Goal: Information Seeking & Learning: Learn about a topic

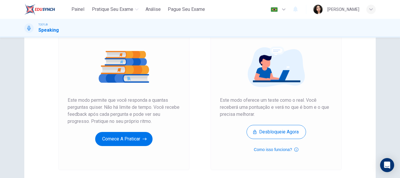
scroll to position [60, 0]
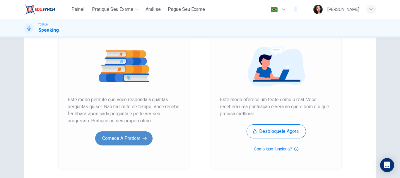
click at [119, 136] on button "Comece a praticar" at bounding box center [123, 138] width 57 height 14
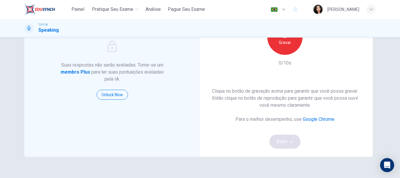
scroll to position [63, 0]
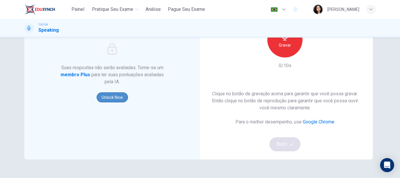
click at [115, 98] on button "Unlock Now" at bounding box center [112, 97] width 31 height 10
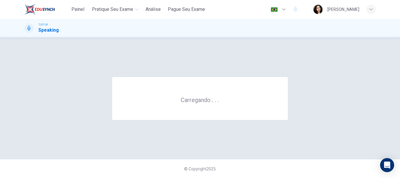
scroll to position [0, 0]
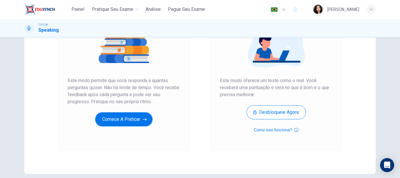
scroll to position [88, 0]
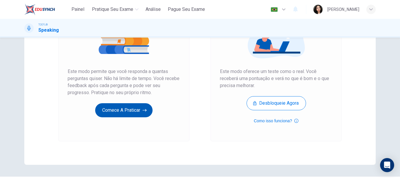
click at [126, 108] on button "Comece a praticar" at bounding box center [123, 110] width 57 height 14
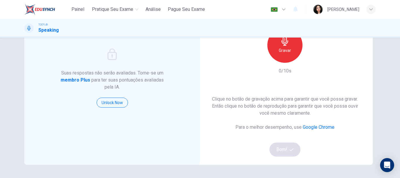
scroll to position [58, 0]
click at [286, 44] on icon "button" at bounding box center [284, 40] width 9 height 9
click at [311, 59] on icon "button" at bounding box center [312, 58] width 6 height 6
click at [286, 149] on button "Bom!" at bounding box center [284, 149] width 31 height 14
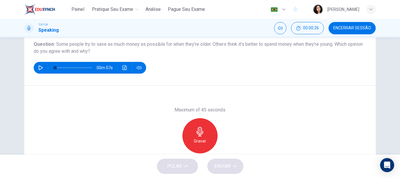
scroll to position [68, 0]
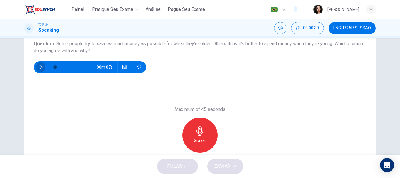
click at [39, 66] on icon "button" at bounding box center [41, 67] width 4 height 5
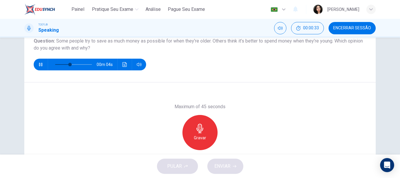
scroll to position [72, 0]
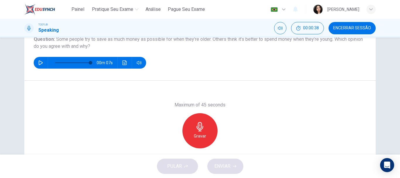
type input "0"
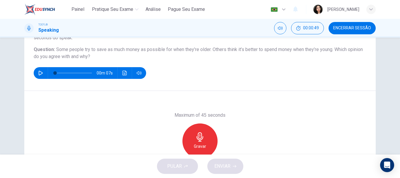
scroll to position [62, 0]
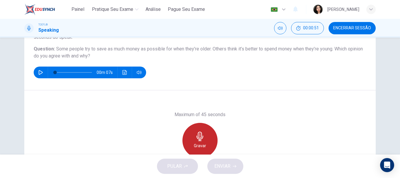
click at [197, 133] on icon "button" at bounding box center [199, 135] width 9 height 9
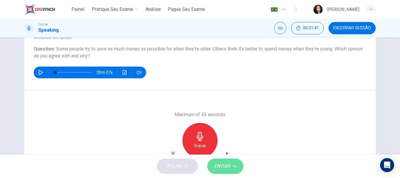
click at [233, 163] on button "ENVIAR" at bounding box center [225, 165] width 36 height 15
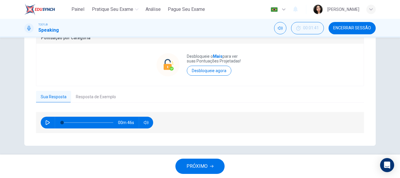
scroll to position [135, 0]
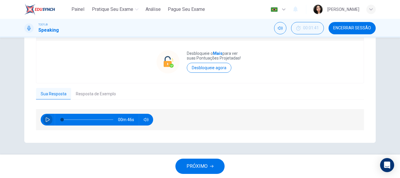
click at [43, 119] on button "button" at bounding box center [47, 120] width 9 height 12
type input "2"
click at [88, 93] on button "Resposta de Exemplo" at bounding box center [95, 94] width 49 height 12
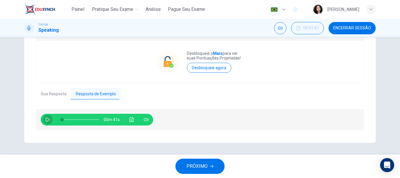
click at [46, 120] on icon "button" at bounding box center [47, 119] width 5 height 5
type input "5"
click at [58, 93] on button "Sua Resposta" at bounding box center [53, 94] width 35 height 12
type input "15"
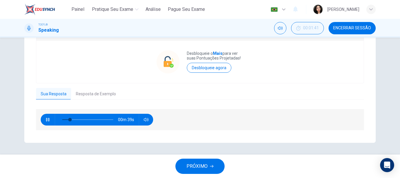
type input "8"
type input "17"
type input "10"
click at [48, 119] on icon "button" at bounding box center [47, 120] width 3 height 4
type input "17"
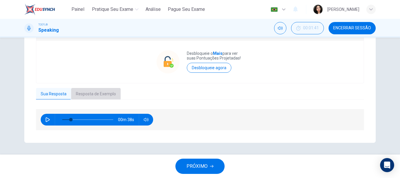
click at [88, 94] on button "Resposta de Exemplo" at bounding box center [95, 94] width 49 height 12
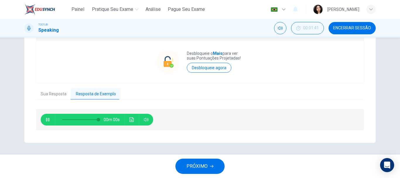
type input "0"
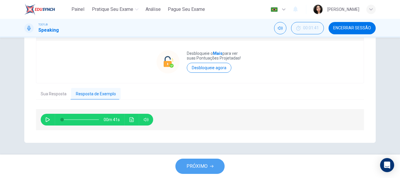
click at [194, 161] on button "PRÓXIMO" at bounding box center [199, 165] width 49 height 15
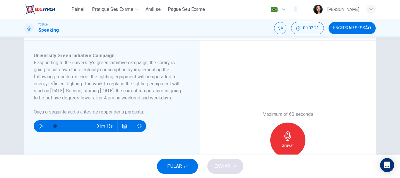
scroll to position [97, 0]
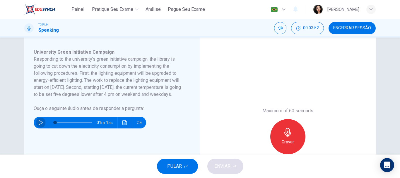
click at [39, 125] on icon "button" at bounding box center [41, 122] width 4 height 5
type input "0"
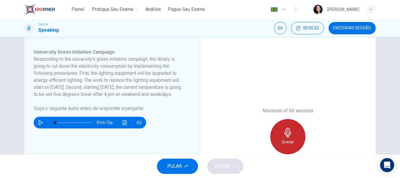
click at [286, 136] on icon "button" at bounding box center [287, 132] width 9 height 9
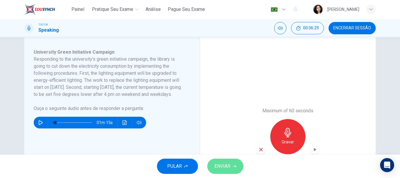
click at [235, 166] on icon "button" at bounding box center [235, 166] width 4 height 3
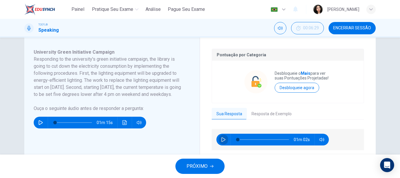
click at [224, 140] on icon "button" at bounding box center [223, 139] width 5 height 5
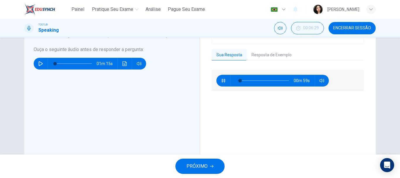
scroll to position [152, 0]
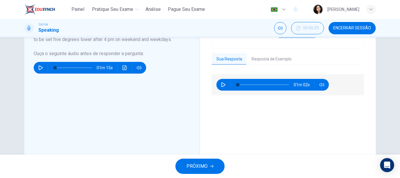
type input "0"
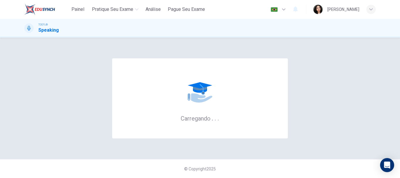
scroll to position [0, 0]
